Goal: Transaction & Acquisition: Subscribe to service/newsletter

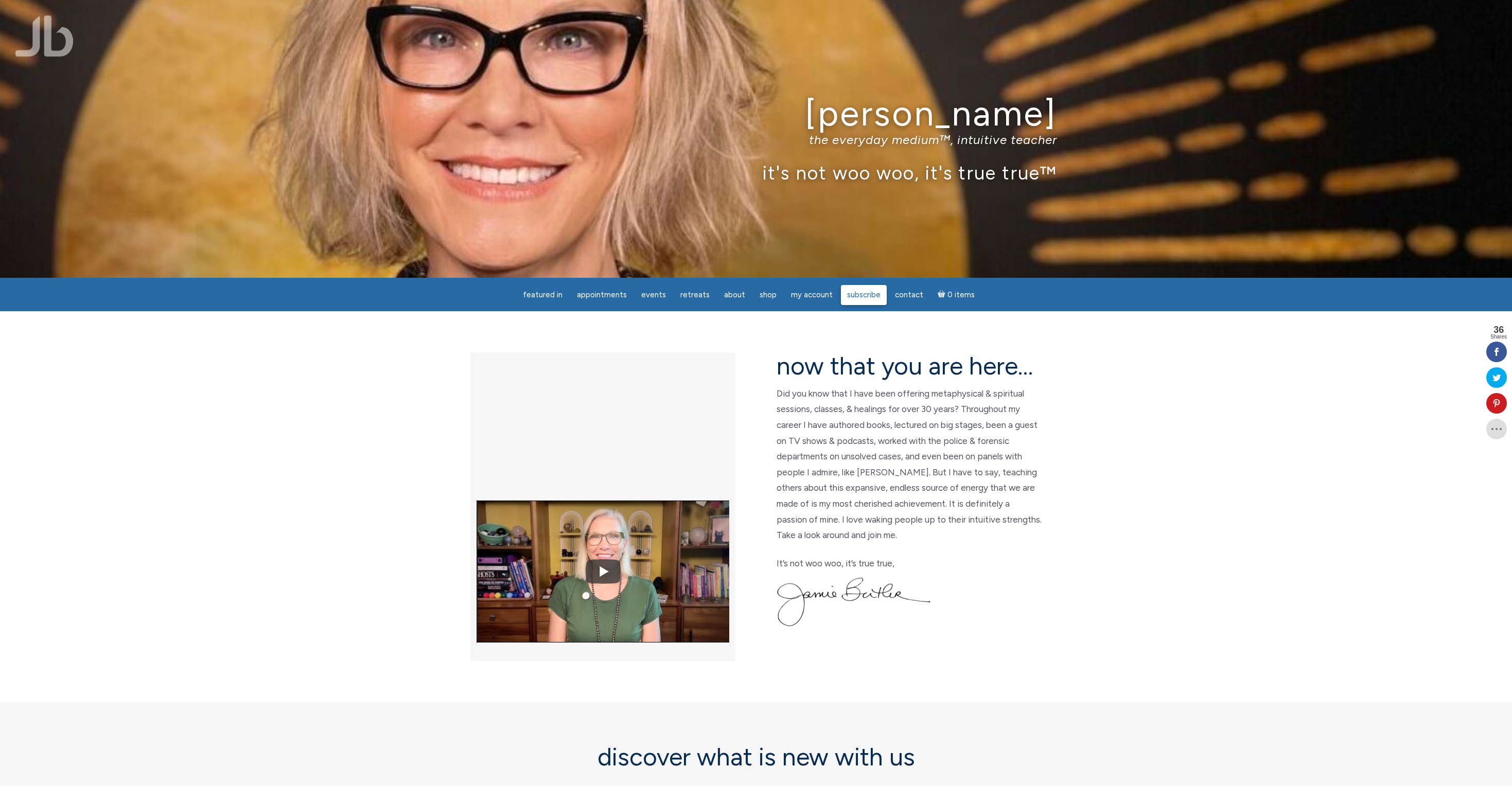
click at [867, 295] on span "Subscribe" at bounding box center [864, 295] width 34 height 10
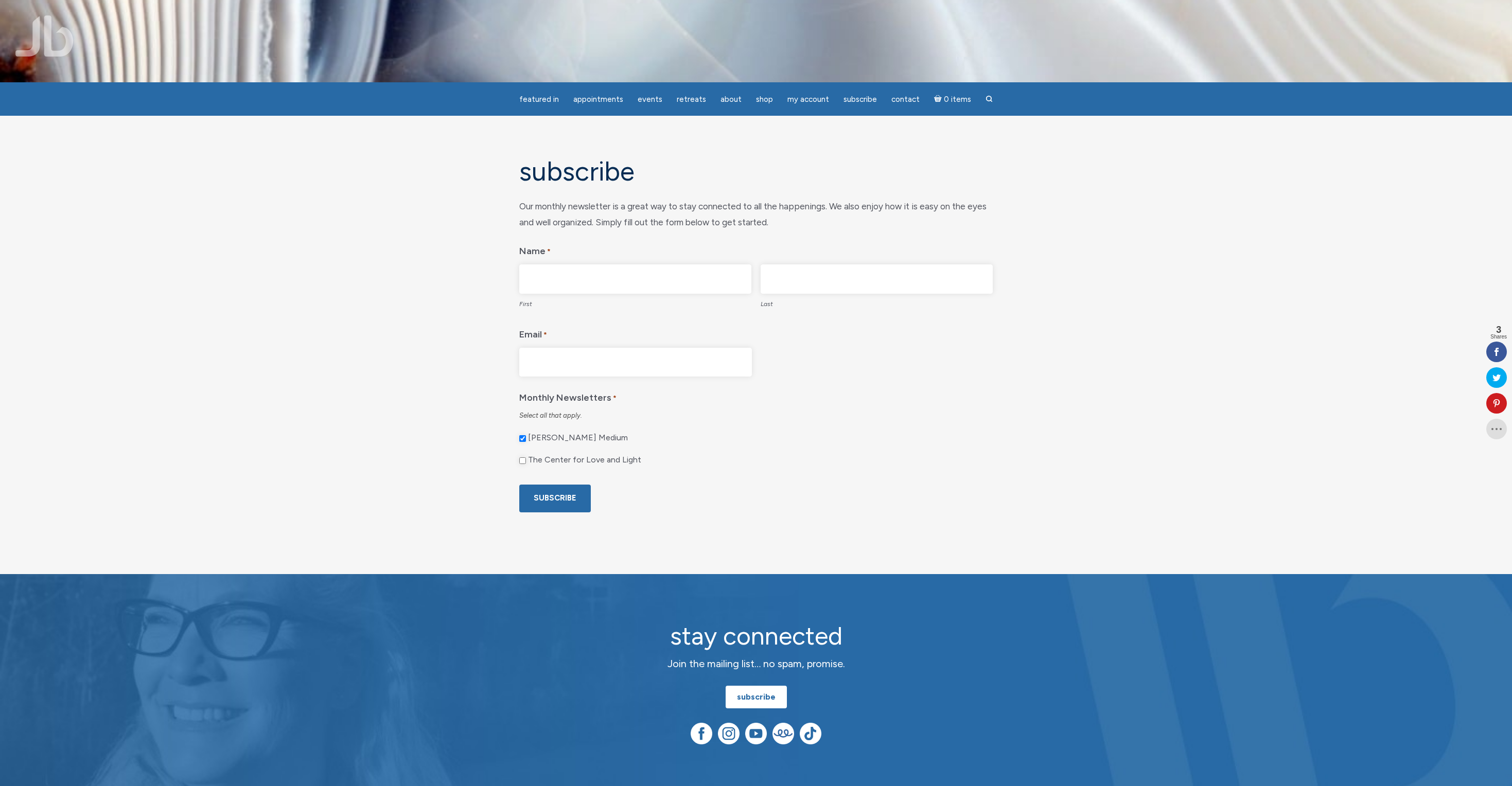
click at [655, 275] on input "First" at bounding box center [636, 279] width 232 height 30
type input "[PERSON_NAME]"
type input "[PERSON_NAME][EMAIL_ADDRESS][DOMAIN_NAME]"
click at [527, 456] on div "The Center for Love and Light" at bounding box center [756, 463] width 474 height 16
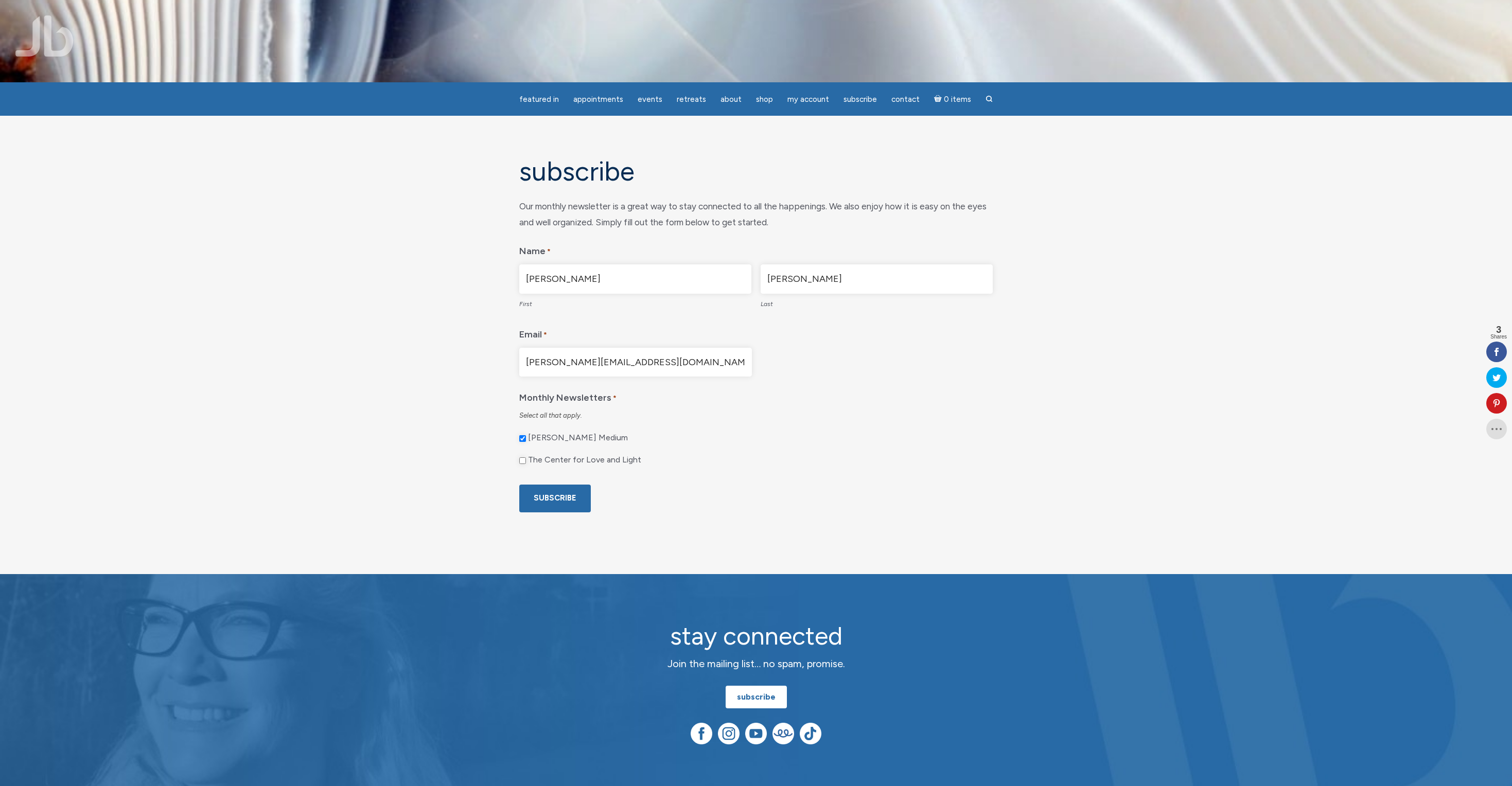
click at [525, 458] on input "The Center for Love and Light" at bounding box center [523, 460] width 7 height 7
checkbox input "true"
click at [549, 488] on input "Subscribe" at bounding box center [555, 498] width 72 height 27
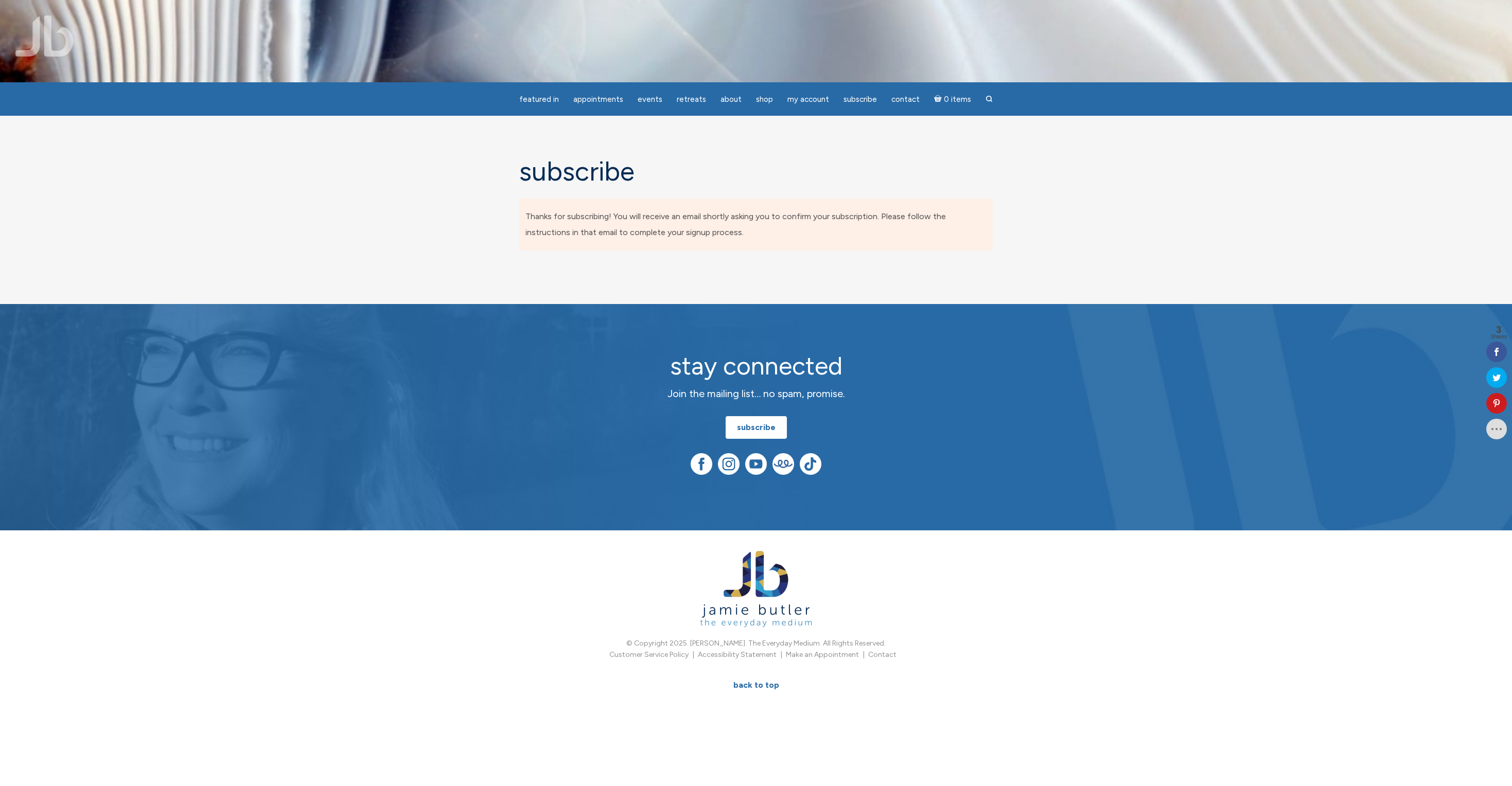
scroll to position [9, 4]
